Goal: Task Accomplishment & Management: Manage account settings

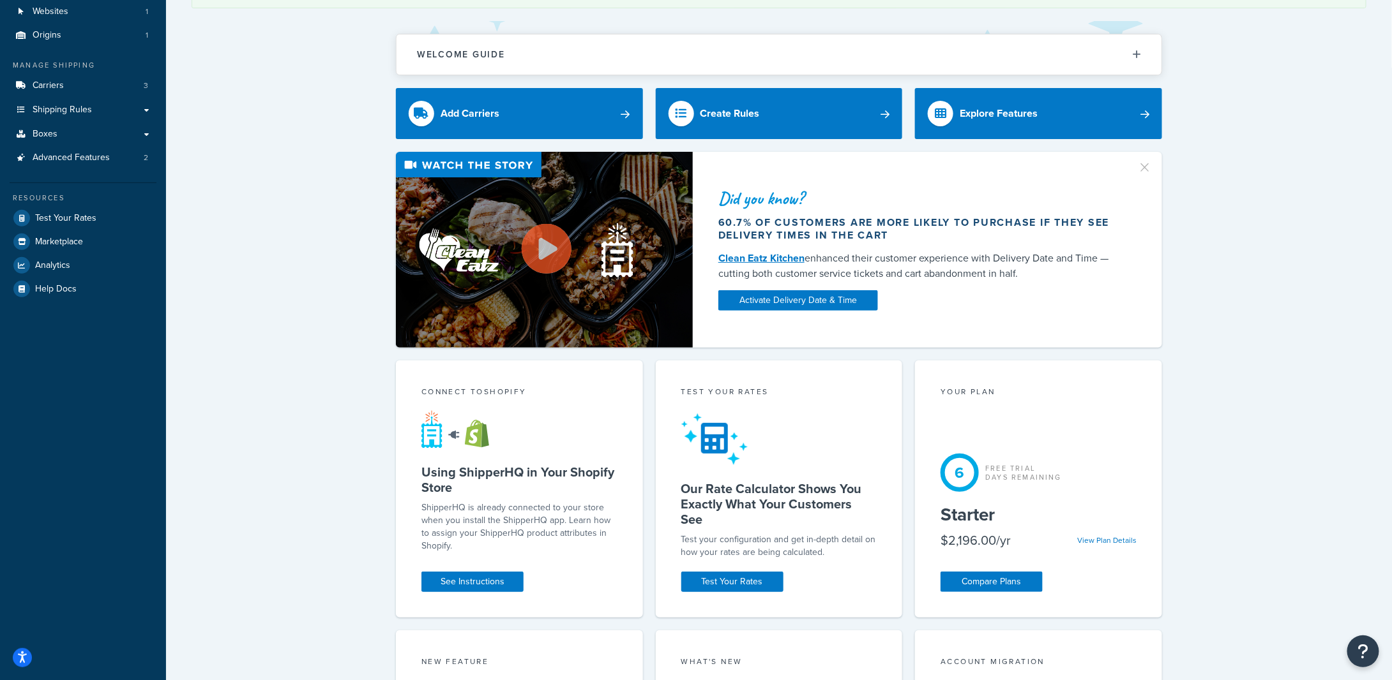
scroll to position [170, 0]
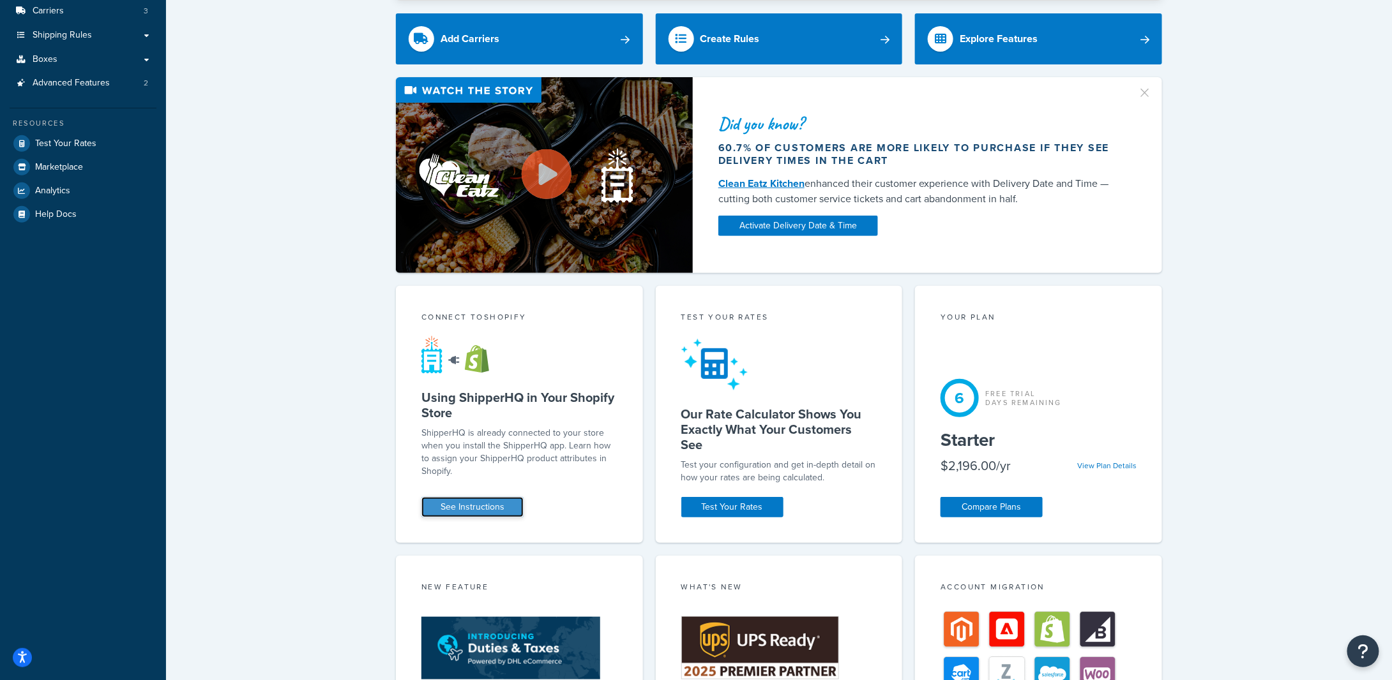
click at [512, 504] on link "See Instructions" at bounding box center [472, 507] width 102 height 20
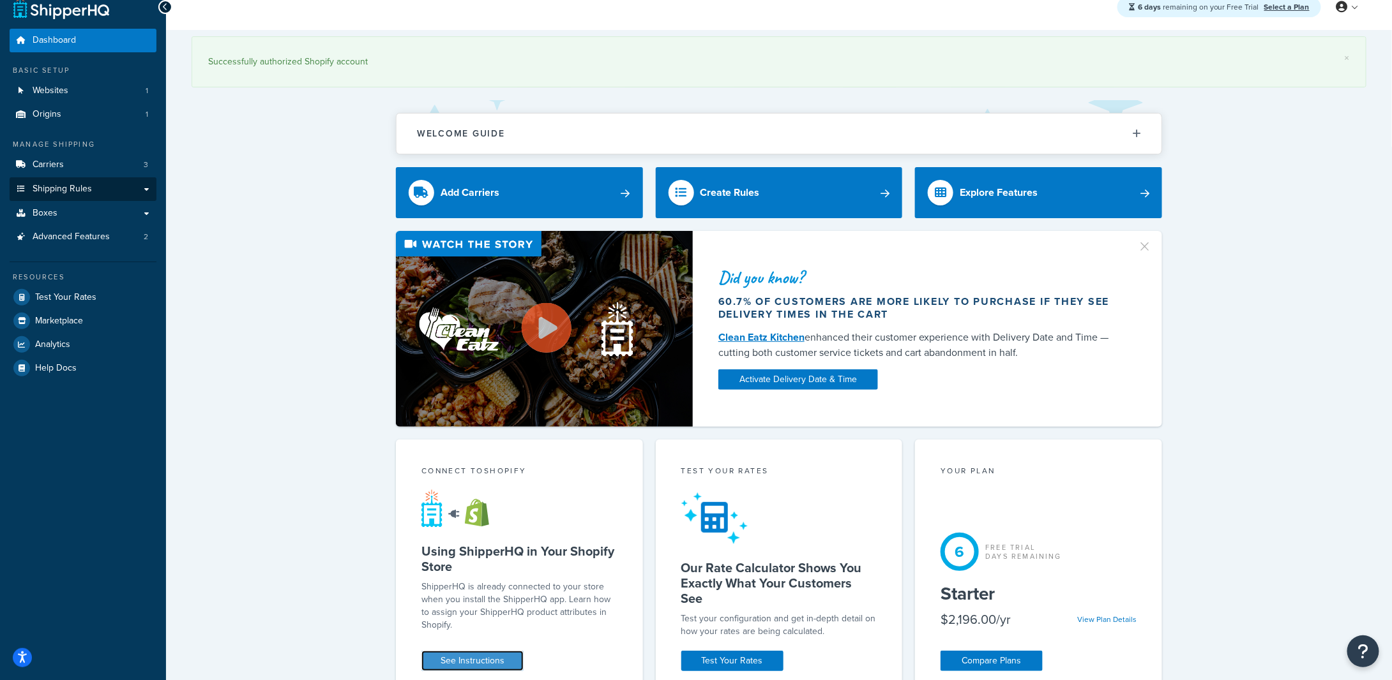
scroll to position [0, 0]
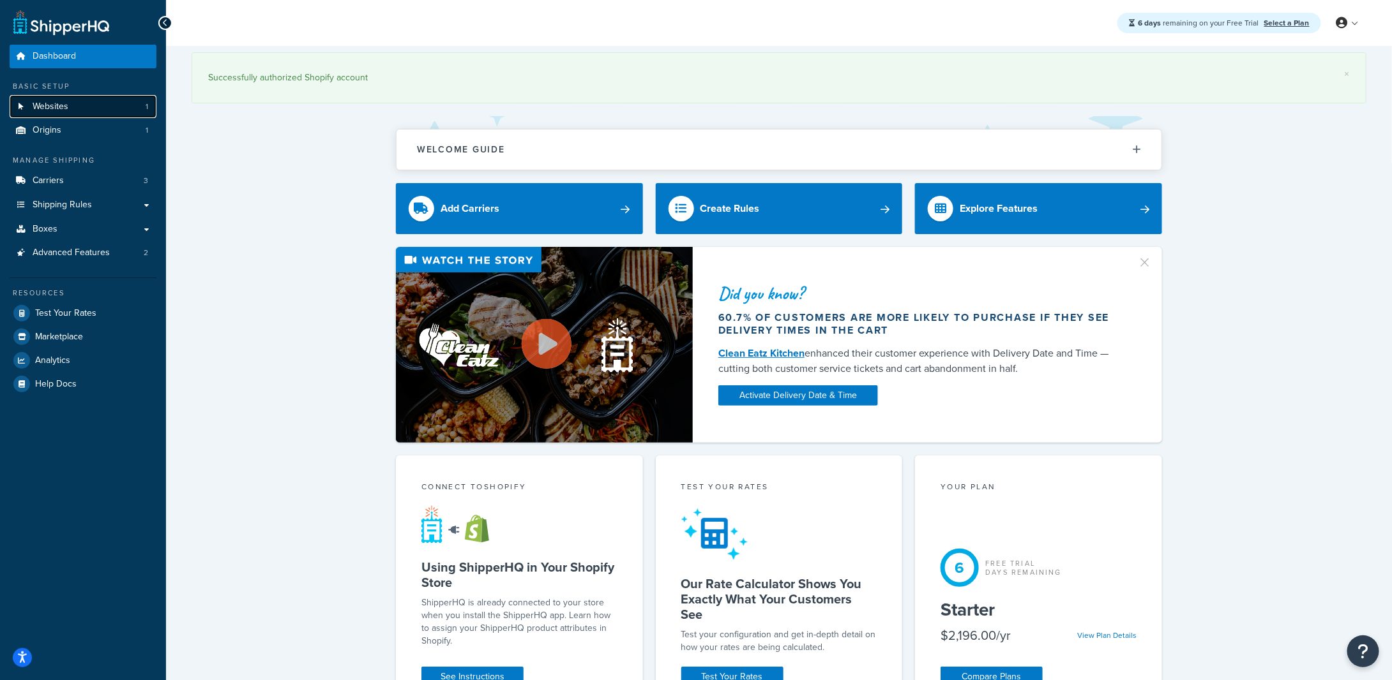
click at [84, 107] on link "Websites 1" at bounding box center [83, 107] width 147 height 24
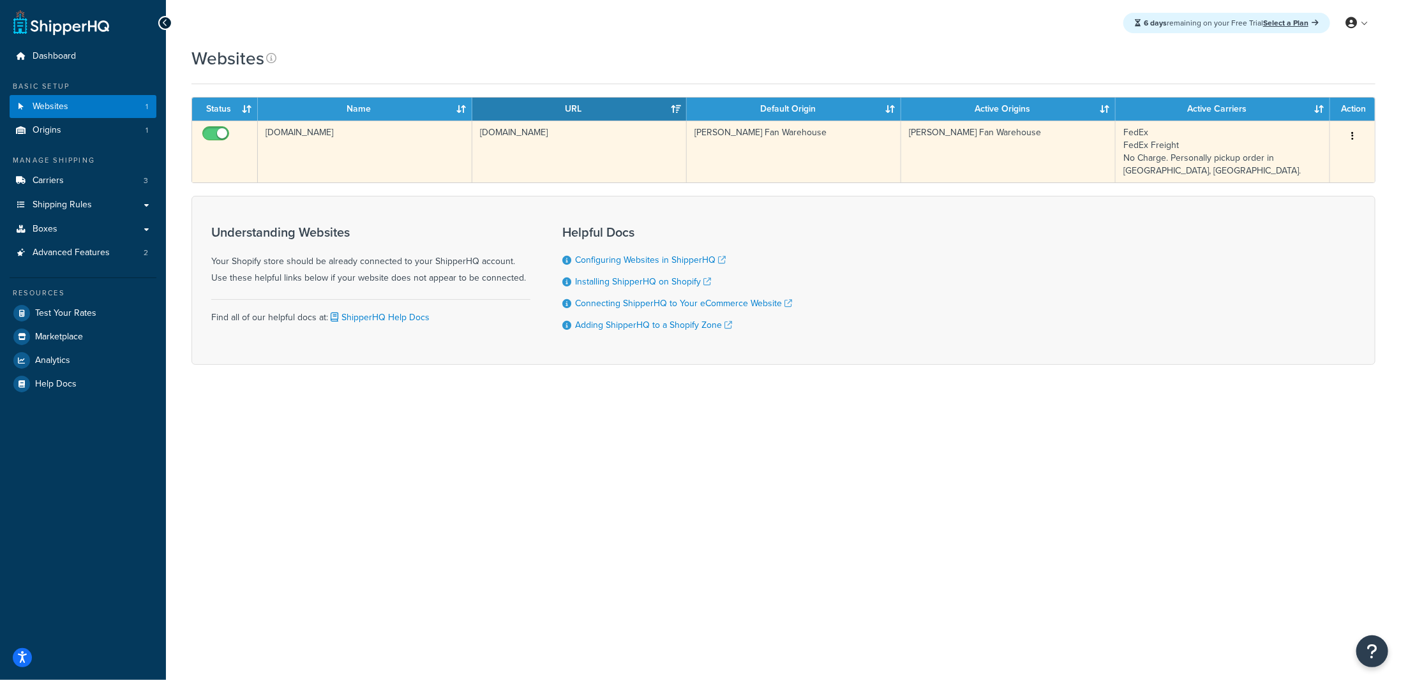
click at [1347, 131] on button "button" at bounding box center [1353, 136] width 18 height 20
click at [1328, 153] on link "Edit" at bounding box center [1301, 161] width 101 height 26
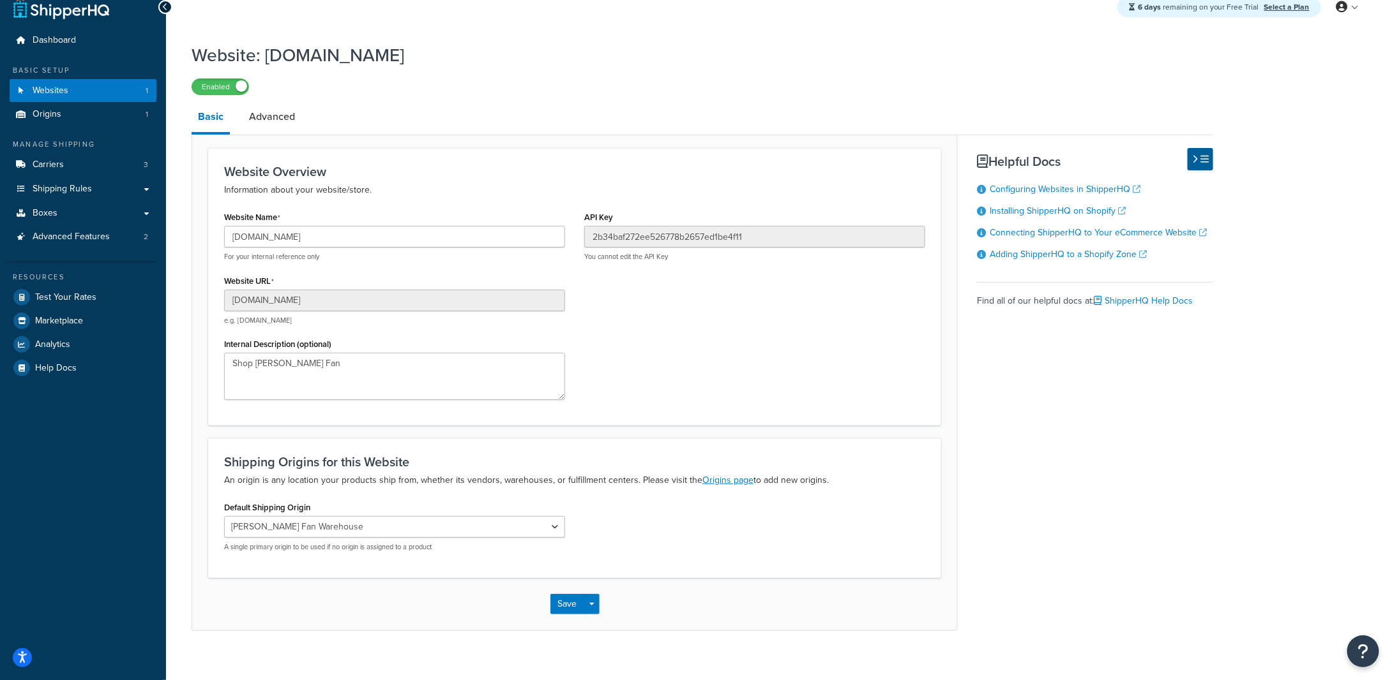
scroll to position [29, 0]
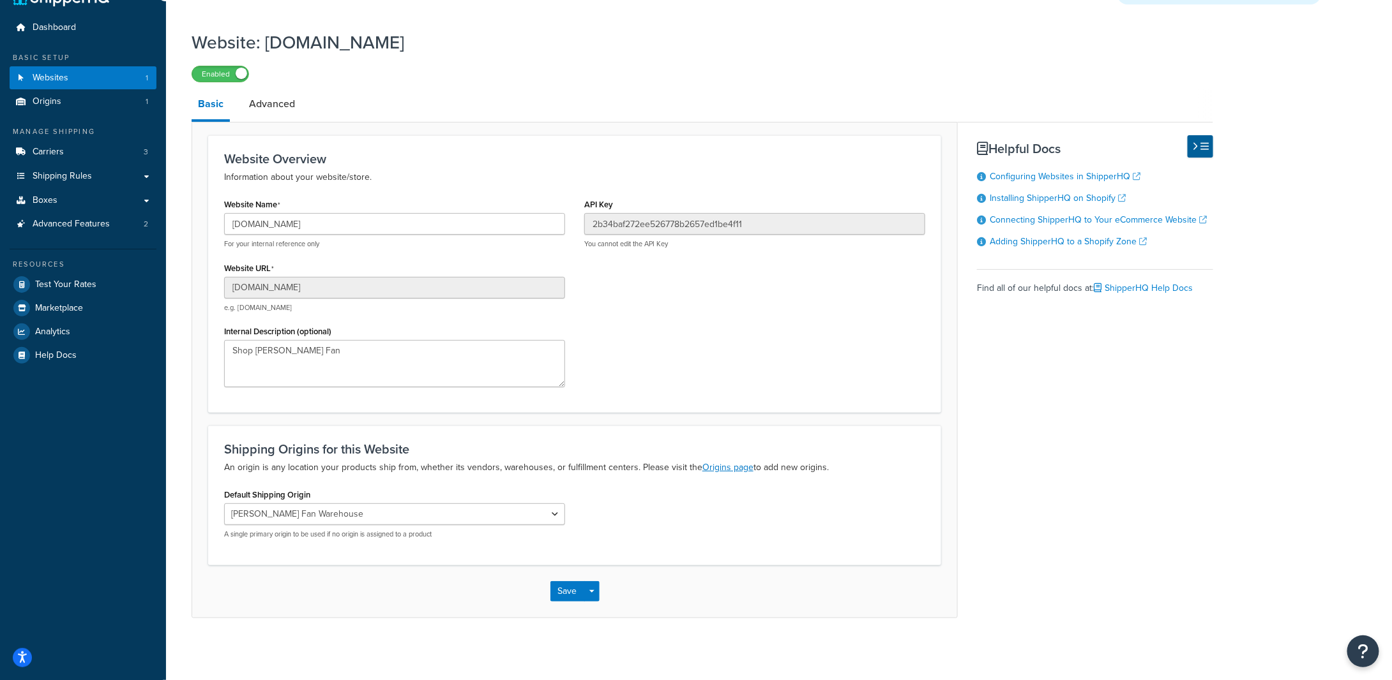
click at [300, 101] on li "Advanced" at bounding box center [278, 104] width 71 height 31
click at [274, 103] on link "Advanced" at bounding box center [272, 104] width 59 height 31
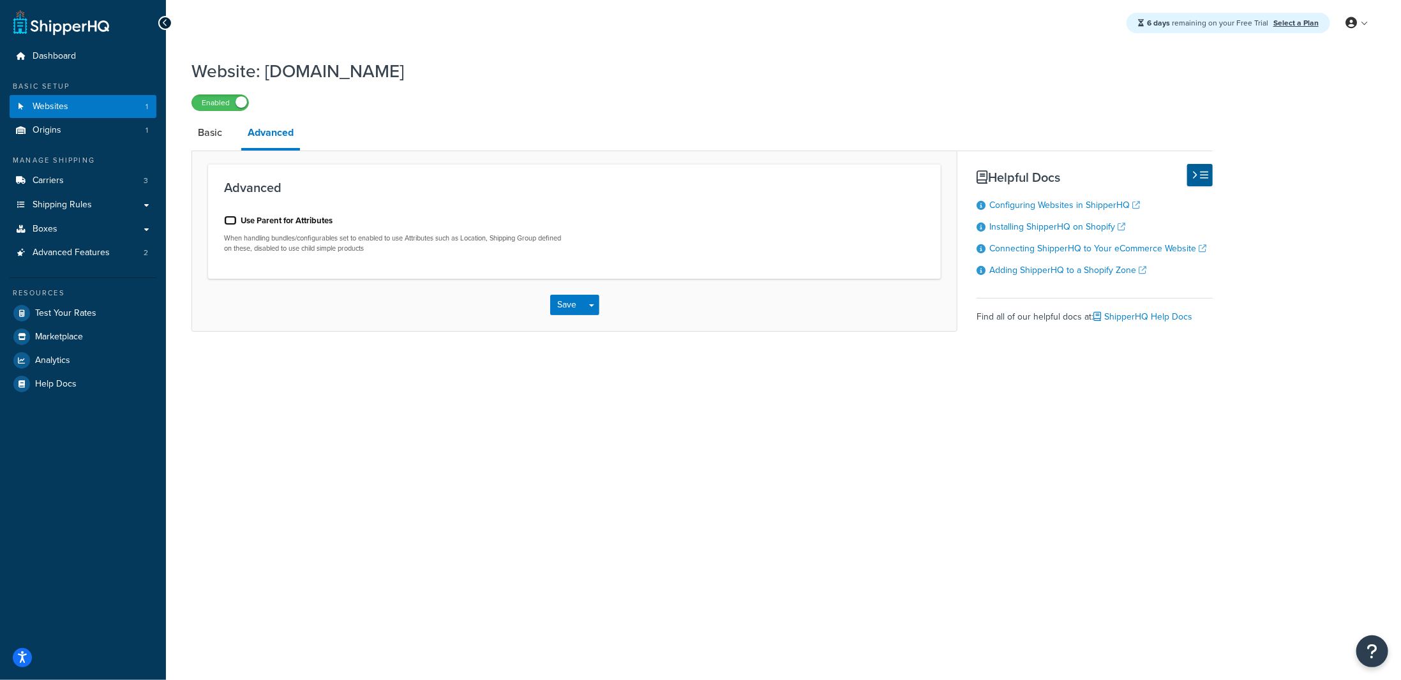
click at [230, 223] on input "Use Parent for Attributes" at bounding box center [230, 221] width 13 height 10
checkbox input "true"
click at [589, 310] on button "Save Dropdown" at bounding box center [591, 305] width 15 height 20
click at [593, 310] on button "Save Dropdown" at bounding box center [591, 305] width 15 height 20
click at [571, 304] on button "Save" at bounding box center [567, 305] width 34 height 20
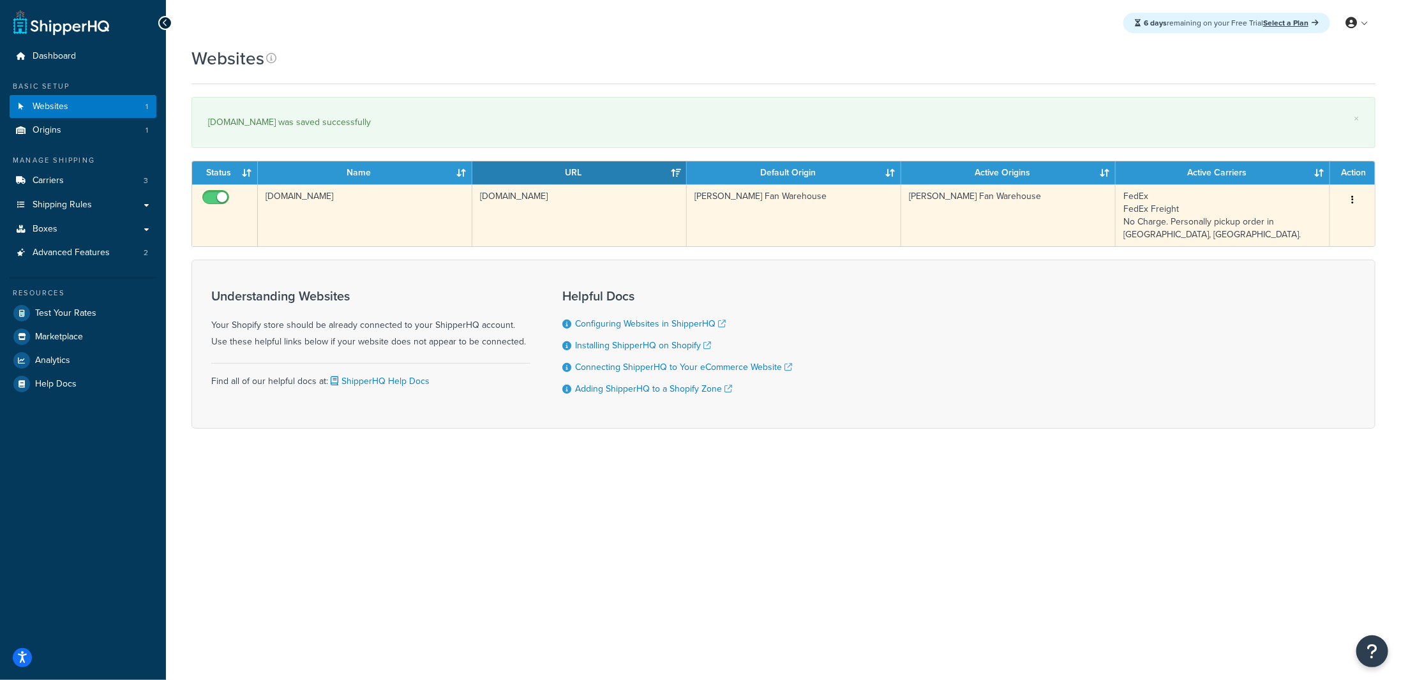
click at [1353, 193] on button "button" at bounding box center [1353, 200] width 18 height 20
click at [1294, 223] on link "Edit" at bounding box center [1301, 224] width 101 height 26
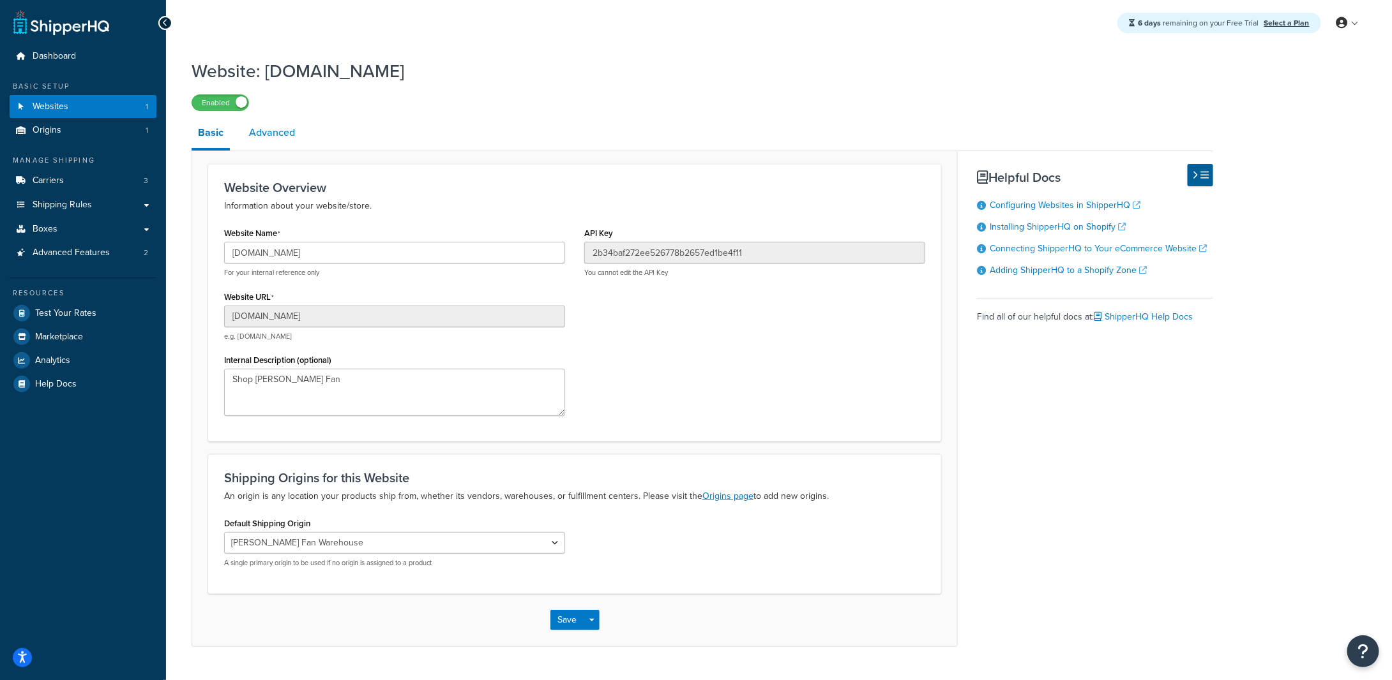
click at [276, 129] on link "Advanced" at bounding box center [272, 132] width 59 height 31
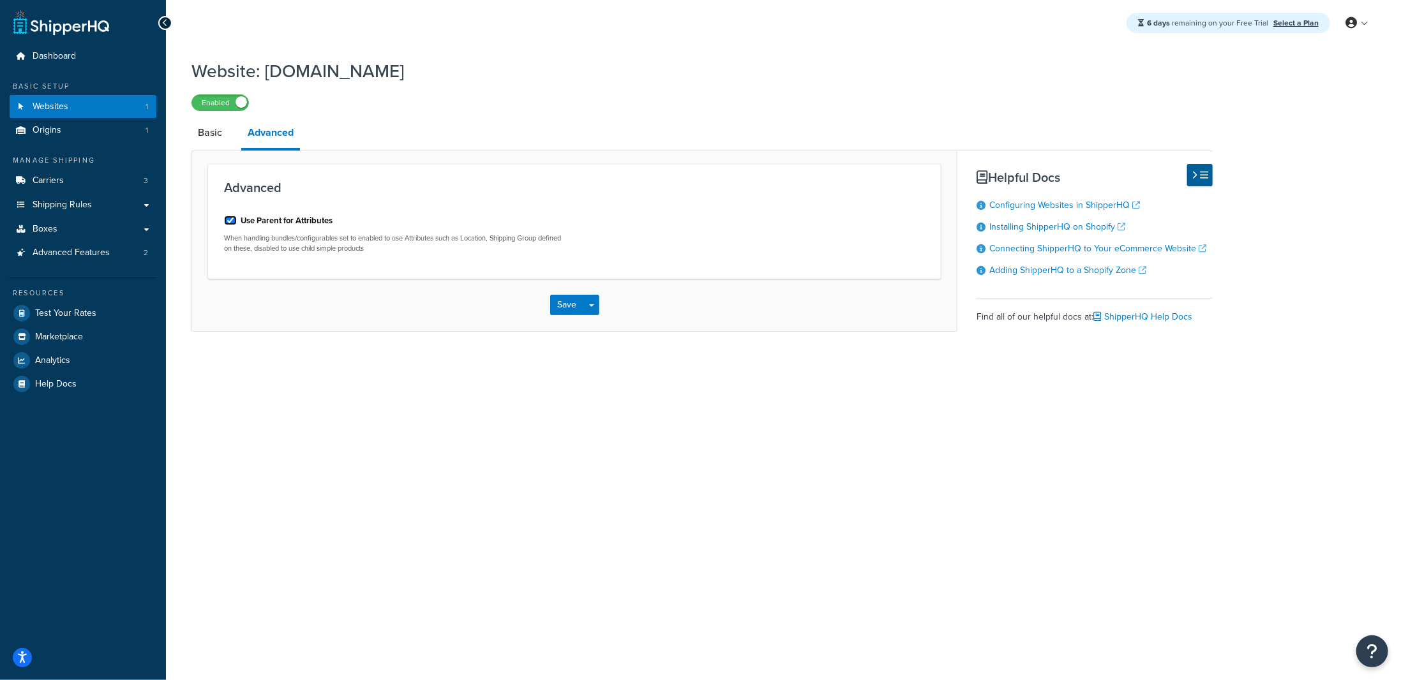
click at [231, 223] on input "Use Parent for Attributes" at bounding box center [230, 221] width 13 height 10
checkbox input "false"
click at [562, 307] on button "Save" at bounding box center [567, 305] width 34 height 20
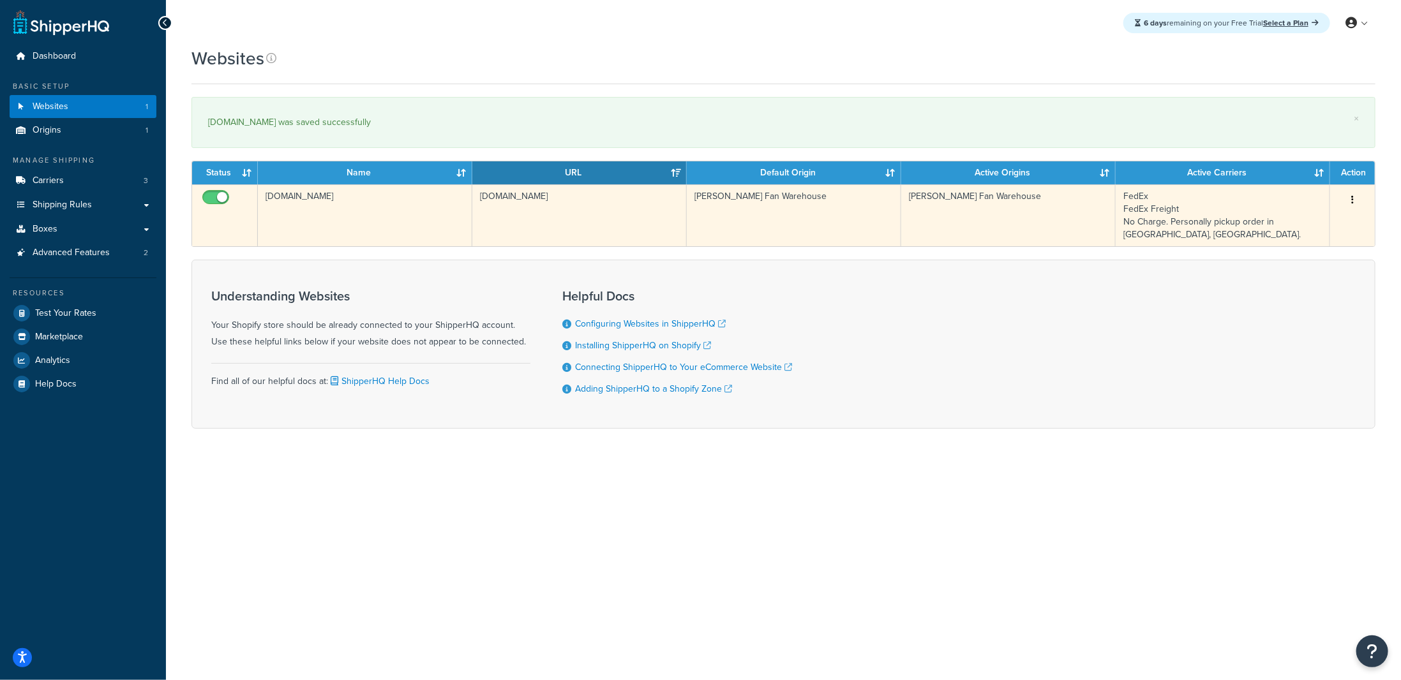
click at [218, 193] on input "checkbox" at bounding box center [217, 201] width 35 height 16
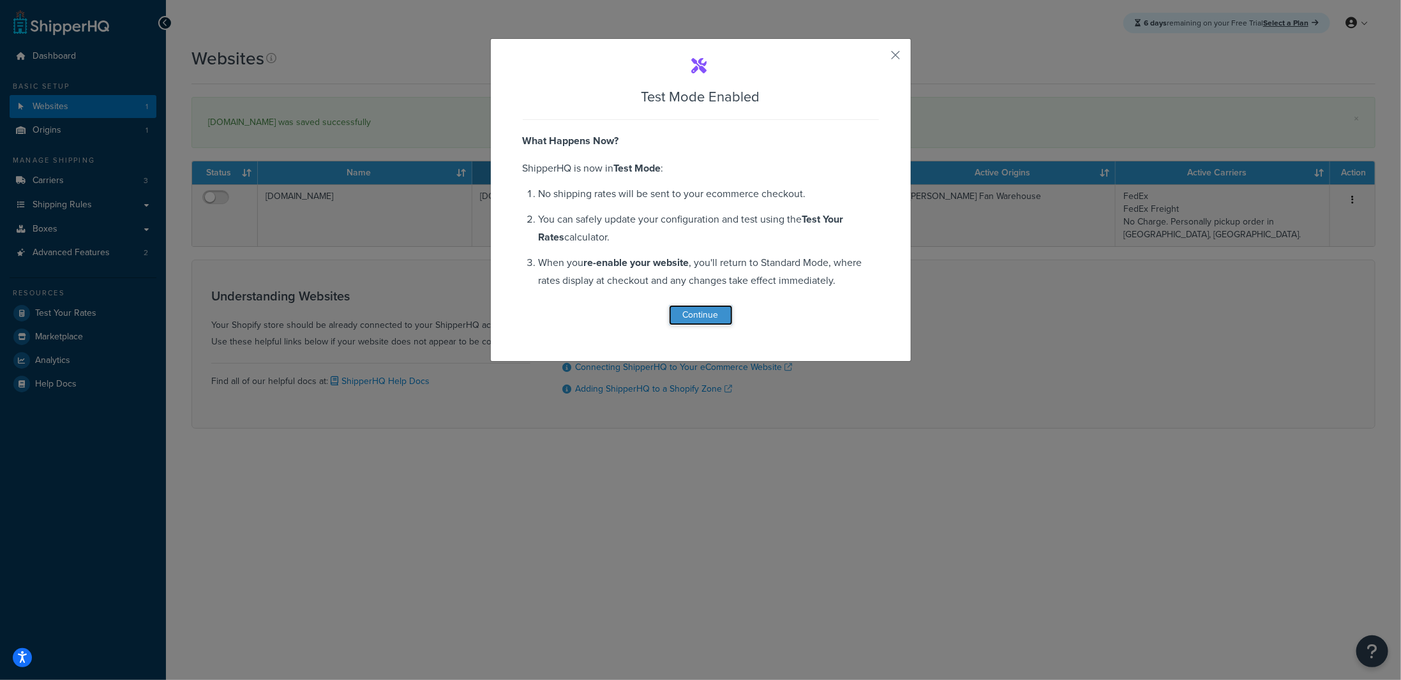
click at [698, 315] on button "Continue" at bounding box center [701, 315] width 64 height 20
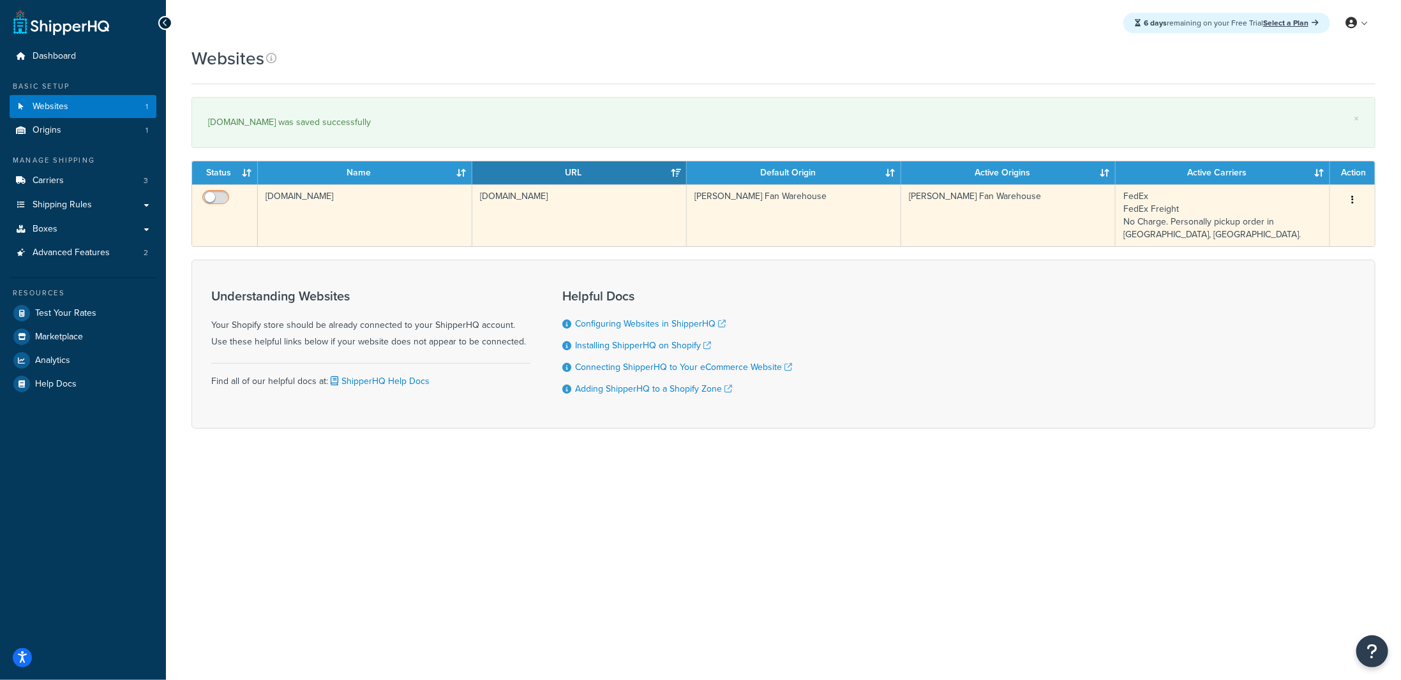
click at [212, 204] on input "checkbox" at bounding box center [217, 201] width 35 height 16
checkbox input "true"
